Goal: Transaction & Acquisition: Purchase product/service

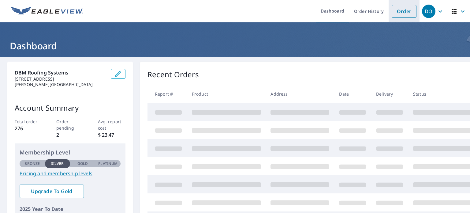
click at [393, 15] on link "Order" at bounding box center [404, 11] width 25 height 13
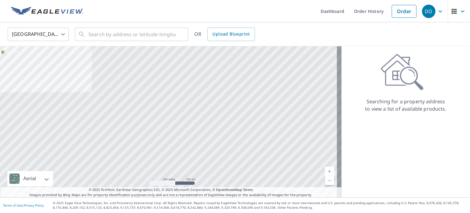
click at [40, 32] on body "DO DO Dashboard Order History Order DO United States US ​ ​ OR Upload Blueprint…" at bounding box center [235, 106] width 470 height 213
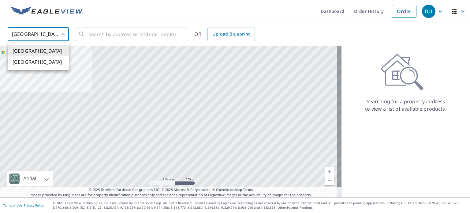
click at [38, 60] on li "Canada" at bounding box center [38, 61] width 61 height 11
type input "CA"
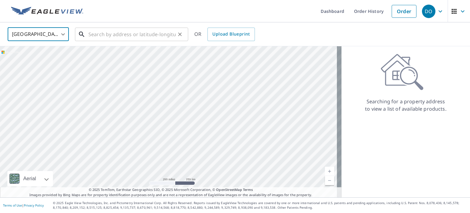
click at [125, 33] on input "text" at bounding box center [131, 34] width 87 height 17
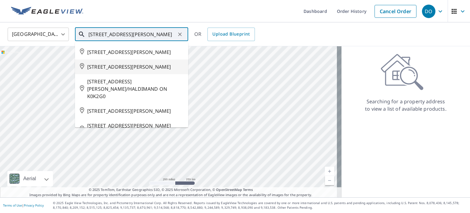
click at [120, 68] on span "332 KING RD COMOX VALLEY BC V9M3L8" at bounding box center [135, 66] width 96 height 7
type input "332 KING RD COMOX VALLEY BC V9M3L8"
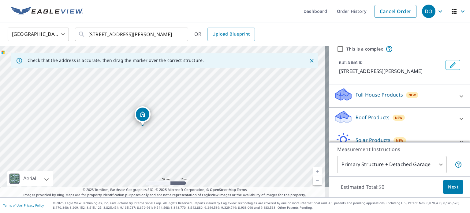
scroll to position [58, 0]
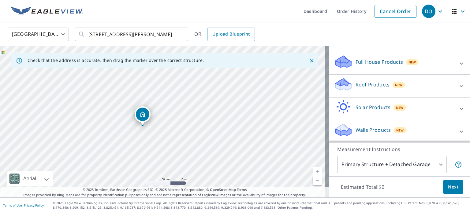
click at [372, 86] on p "Roof Products" at bounding box center [373, 84] width 34 height 7
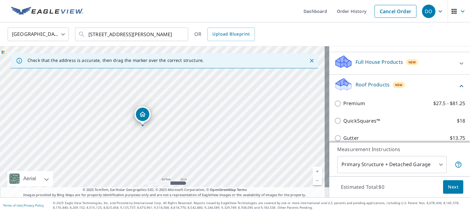
scroll to position [88, 0]
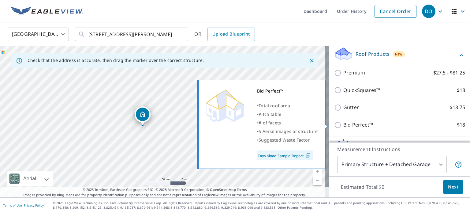
click at [351, 125] on p "Bid Perfect™" at bounding box center [358, 125] width 30 height 8
click at [343, 125] on input "Bid Perfect™ $18" at bounding box center [338, 124] width 9 height 7
checkbox input "true"
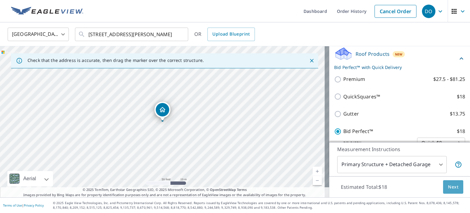
click at [452, 191] on button "Next" at bounding box center [453, 187] width 20 height 14
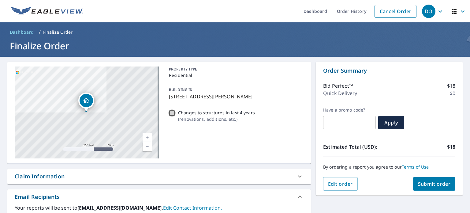
click at [173, 114] on input "Changes to structures in last 4 years ( renovations, additions, etc. )" at bounding box center [171, 112] width 7 height 7
checkbox input "true"
click at [425, 182] on span "Submit order" at bounding box center [434, 183] width 33 height 7
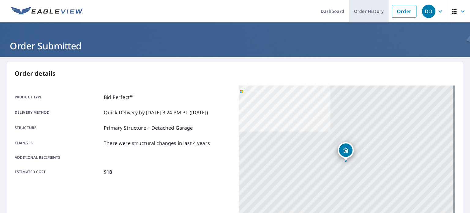
click at [357, 9] on link "Order History" at bounding box center [368, 11] width 39 height 22
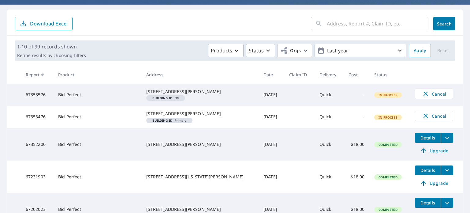
scroll to position [61, 0]
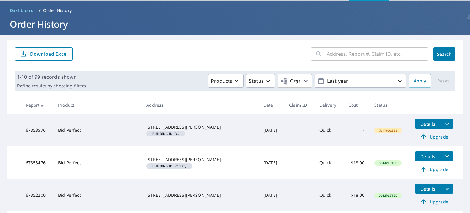
scroll to position [31, 0]
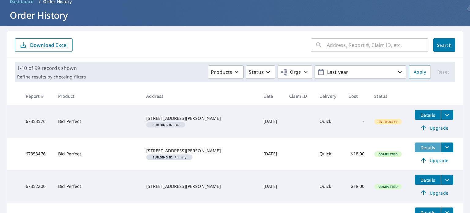
click at [427, 147] on span "Details" at bounding box center [428, 147] width 18 height 6
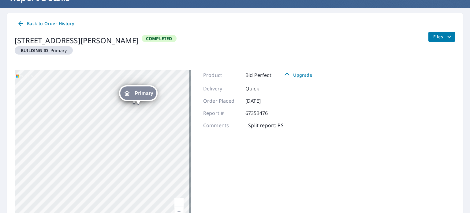
scroll to position [22, 0]
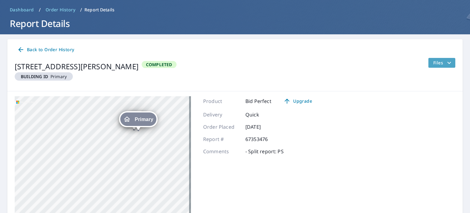
click at [446, 62] on icon "filesDropdownBtn-67353476" at bounding box center [449, 62] width 7 height 7
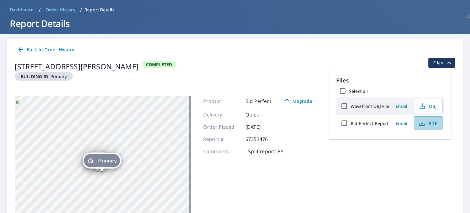
click at [428, 122] on span "PDF" at bounding box center [428, 122] width 20 height 7
click at [22, 49] on icon at bounding box center [20, 49] width 7 height 7
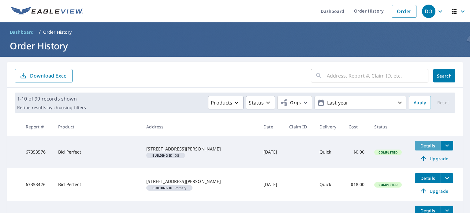
click at [421, 145] on span "Details" at bounding box center [428, 146] width 18 height 6
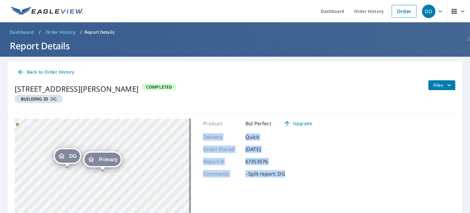
drag, startPoint x: 355, startPoint y: 170, endPoint x: 362, endPoint y: 117, distance: 54.0
click at [362, 117] on div "DG 332 KING RD COMOX VALLEY, BC V9M3L8 Primary 332 KING RD COMOX VALLEY, BC V9M…" at bounding box center [234, 195] width 455 height 163
click at [364, 139] on div "DG 332 KING RD COMOX VALLEY, BC V9M3L8 Primary 332 KING RD COMOX VALLEY, BC V9M…" at bounding box center [234, 195] width 455 height 163
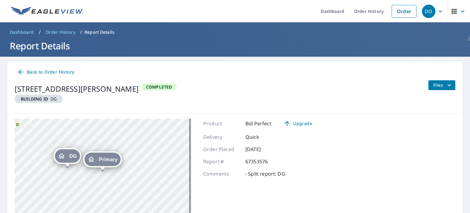
click at [448, 83] on icon "filesDropdownBtn-67353576" at bounding box center [449, 84] width 7 height 7
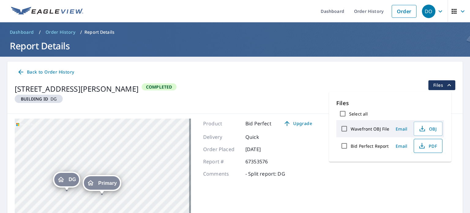
click at [434, 145] on span "PDF" at bounding box center [428, 145] width 20 height 7
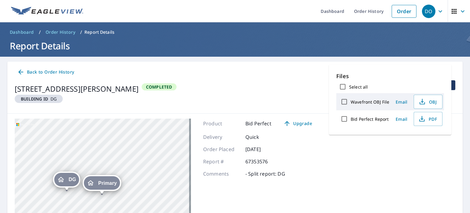
scroll to position [61, 0]
